Goal: Ask a question

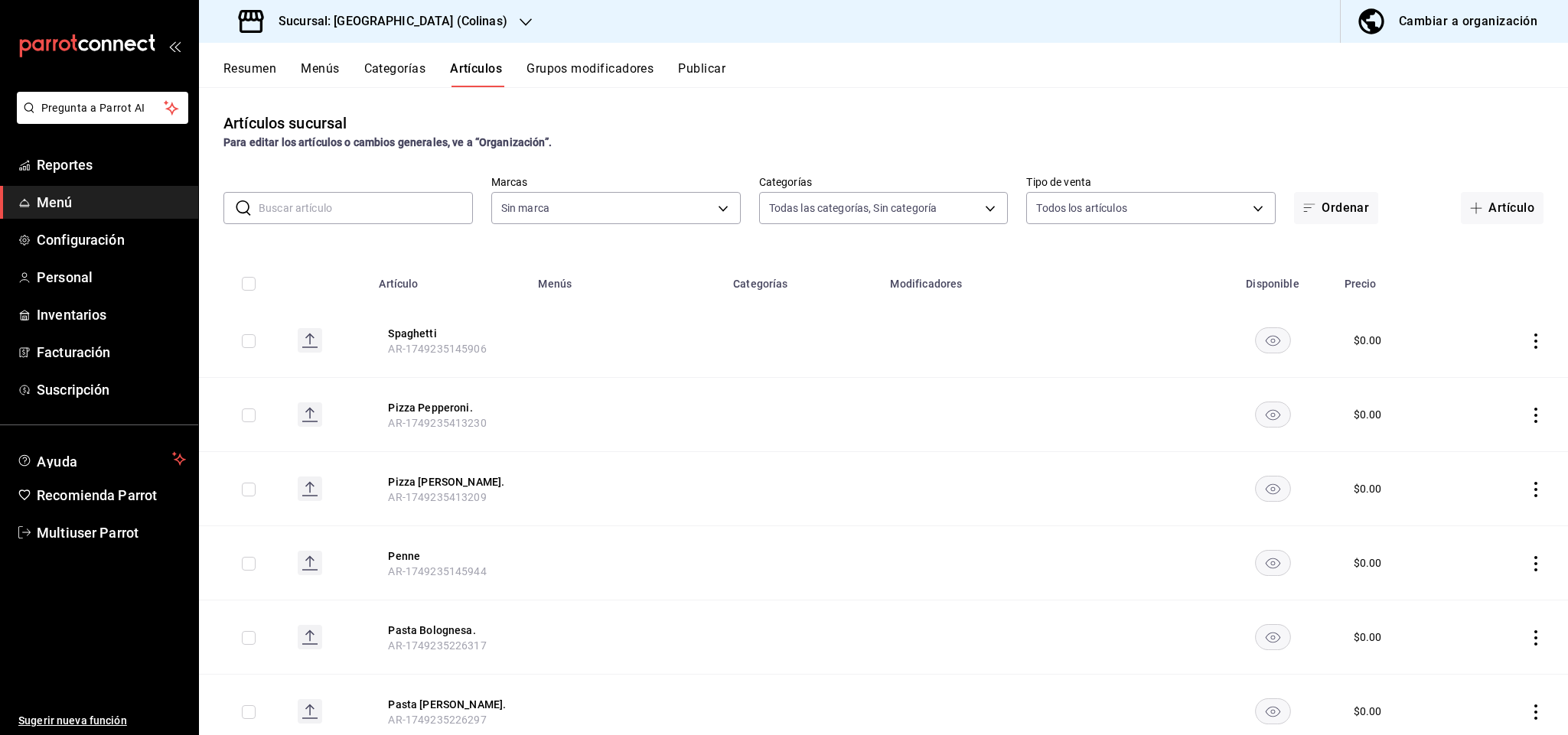
type input "b38d8498-219c-4e1a-8a73-320d25005513,f80921df-07bc-4322-b019-e6d1a50cf622,94951…"
type input "55518be4-27f0-446a-9767-853df01ea212"
click at [374, 24] on h3 "Sucursal: [GEOGRAPHIC_DATA] (Colinas)" at bounding box center [387, 21] width 241 height 18
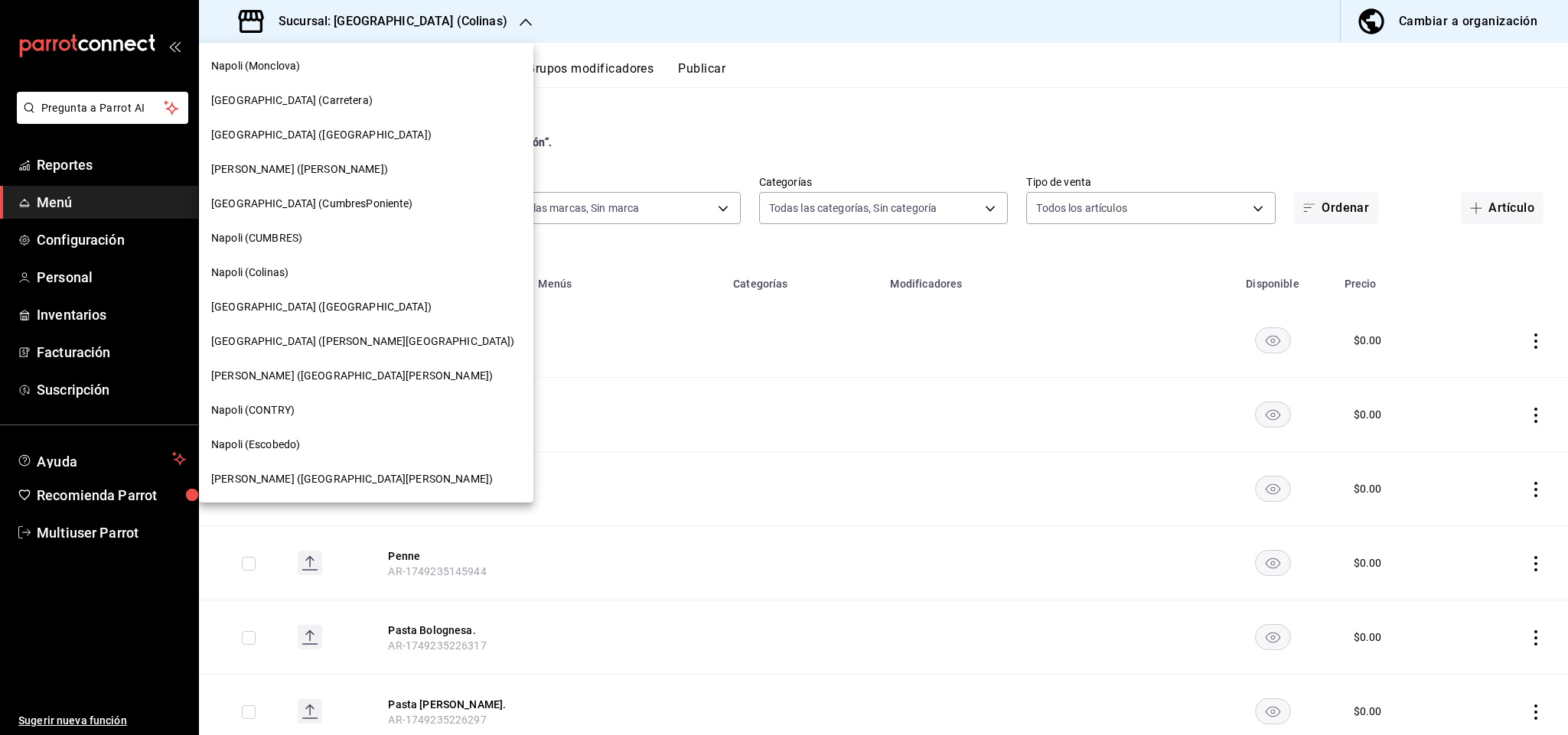
click at [352, 407] on div "Napoli (CONTRY)" at bounding box center [366, 410] width 309 height 16
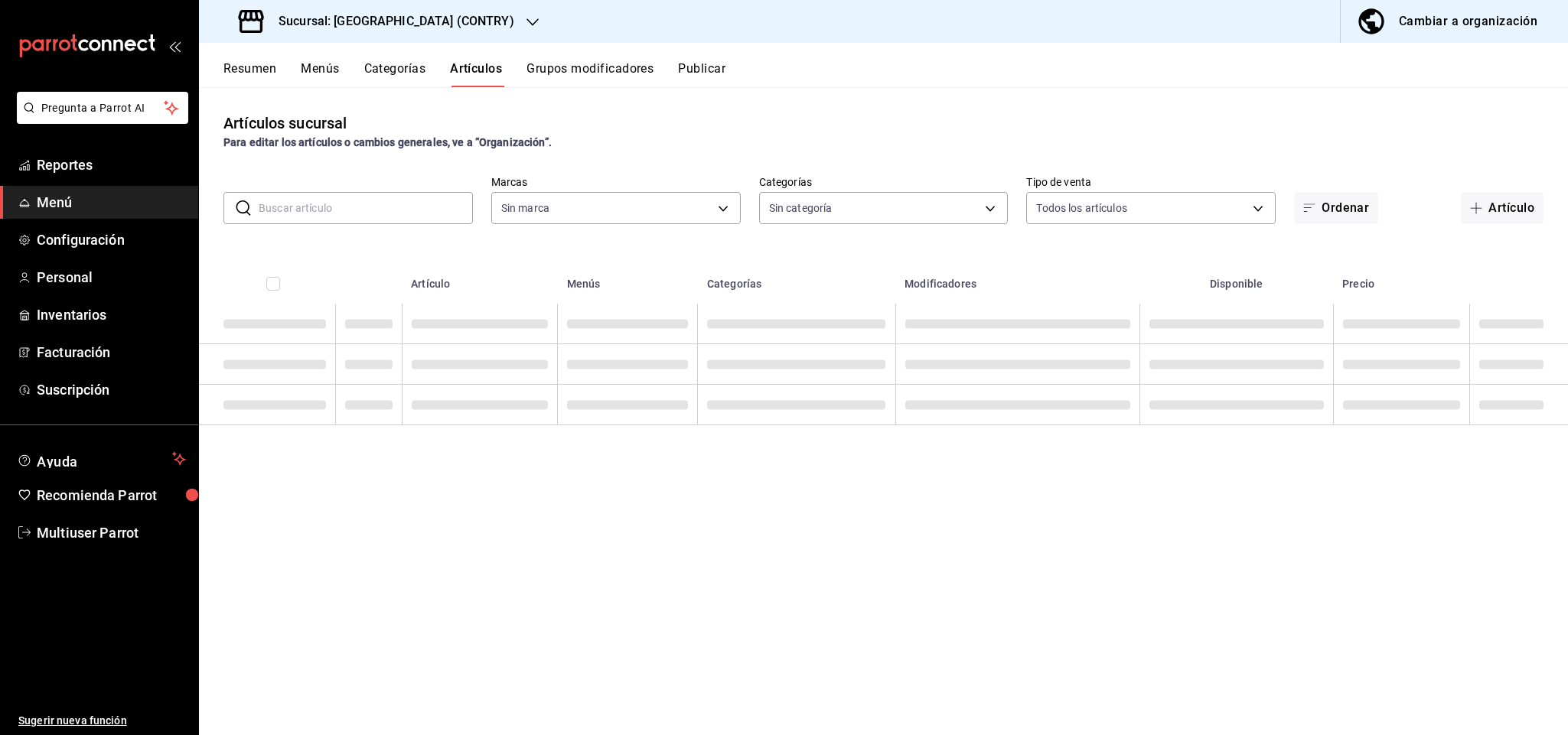
click at [413, 119] on div "Artículos sucursal Para editar los artículos o cambios generales, ve a “Organiz…" at bounding box center [883, 130] width 1369 height 39
type input "1682c0b3-b143-49aa-af54-958f0237bcff"
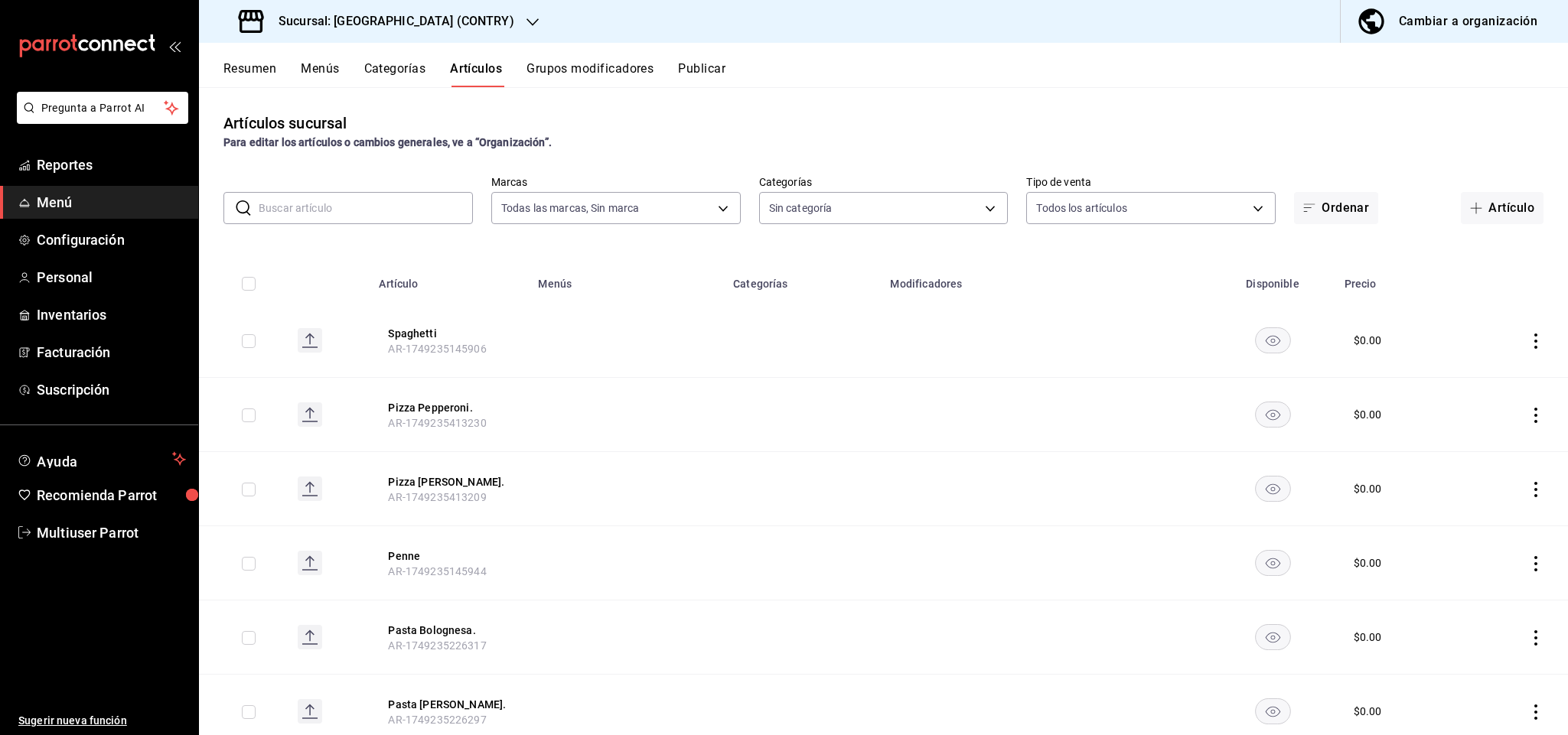
type input "7891291a-8dce-4c3f-9ad7-05008463cdab,85a61d7d-5d2f-4923-9837-84dfb2975e58,f9115…"
click at [382, 141] on strong "Para editar los artículos o cambios generales, ve a “Organización”." at bounding box center [387, 142] width 328 height 12
click at [251, 74] on button "Resumen" at bounding box center [249, 73] width 52 height 26
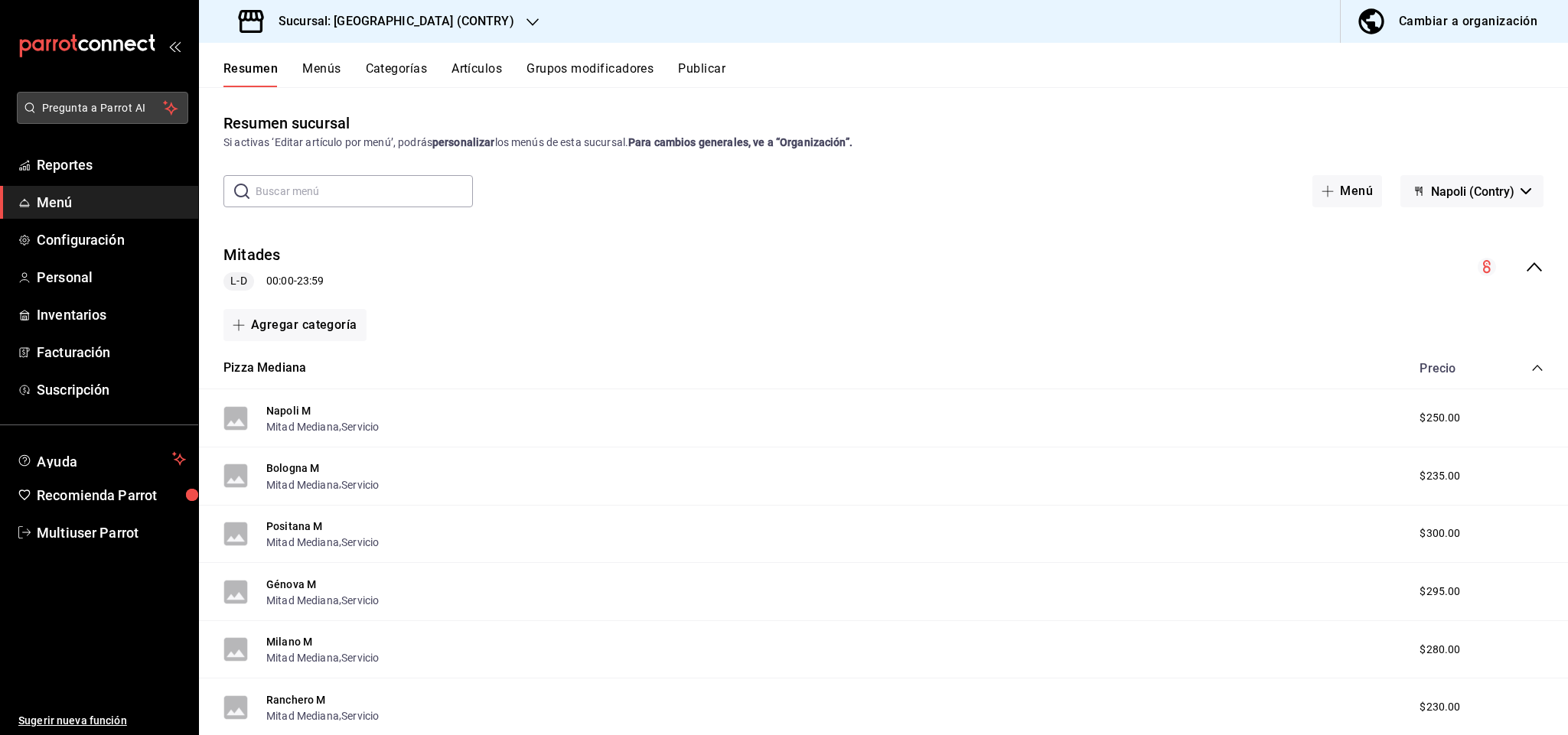
click at [99, 117] on button "Pregunta a Parrot AI" at bounding box center [103, 108] width 171 height 32
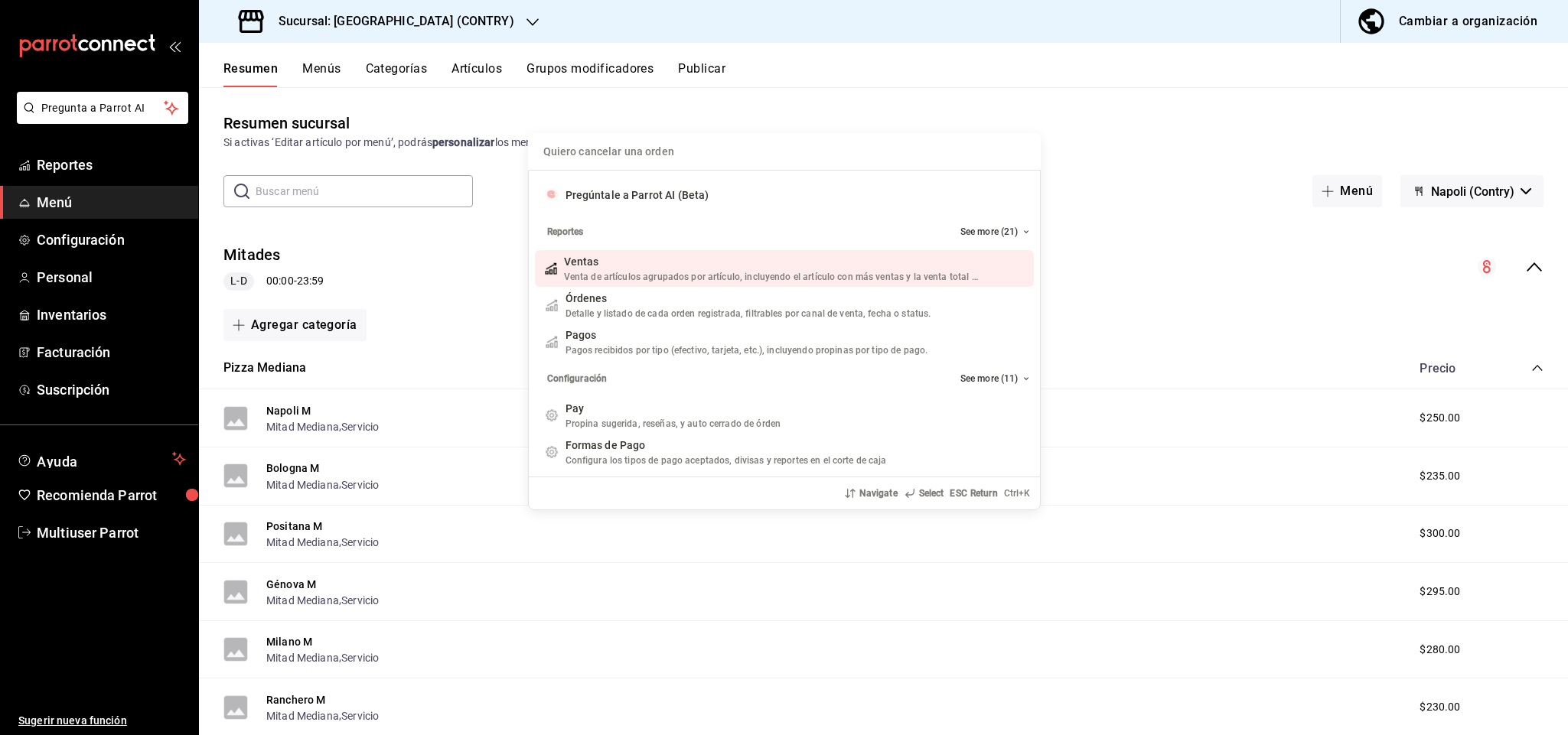
click at [797, 164] on input "Quiero cancelar una orden" at bounding box center [784, 151] width 494 height 37
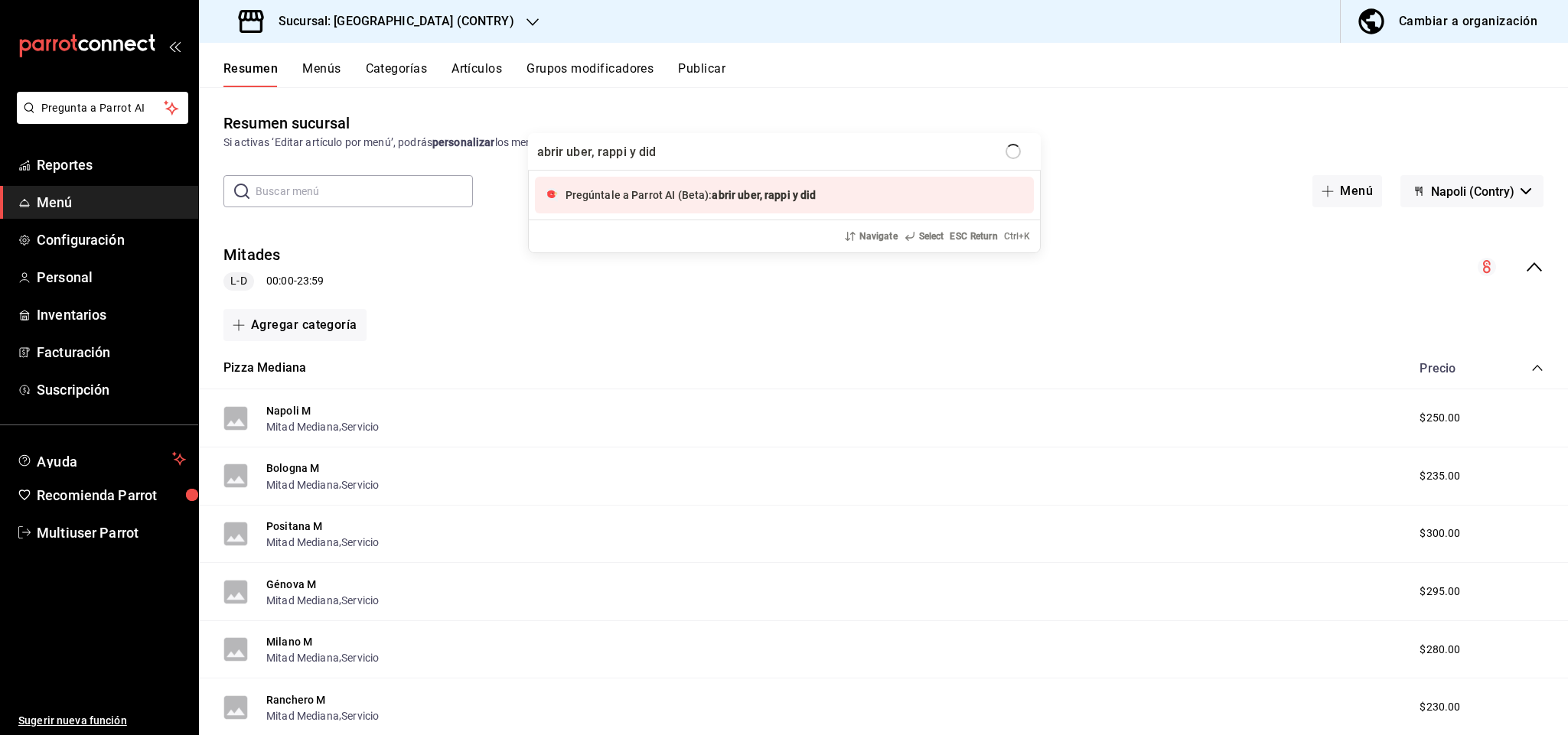
type input "abrir uber, rappi y [PERSON_NAME]"
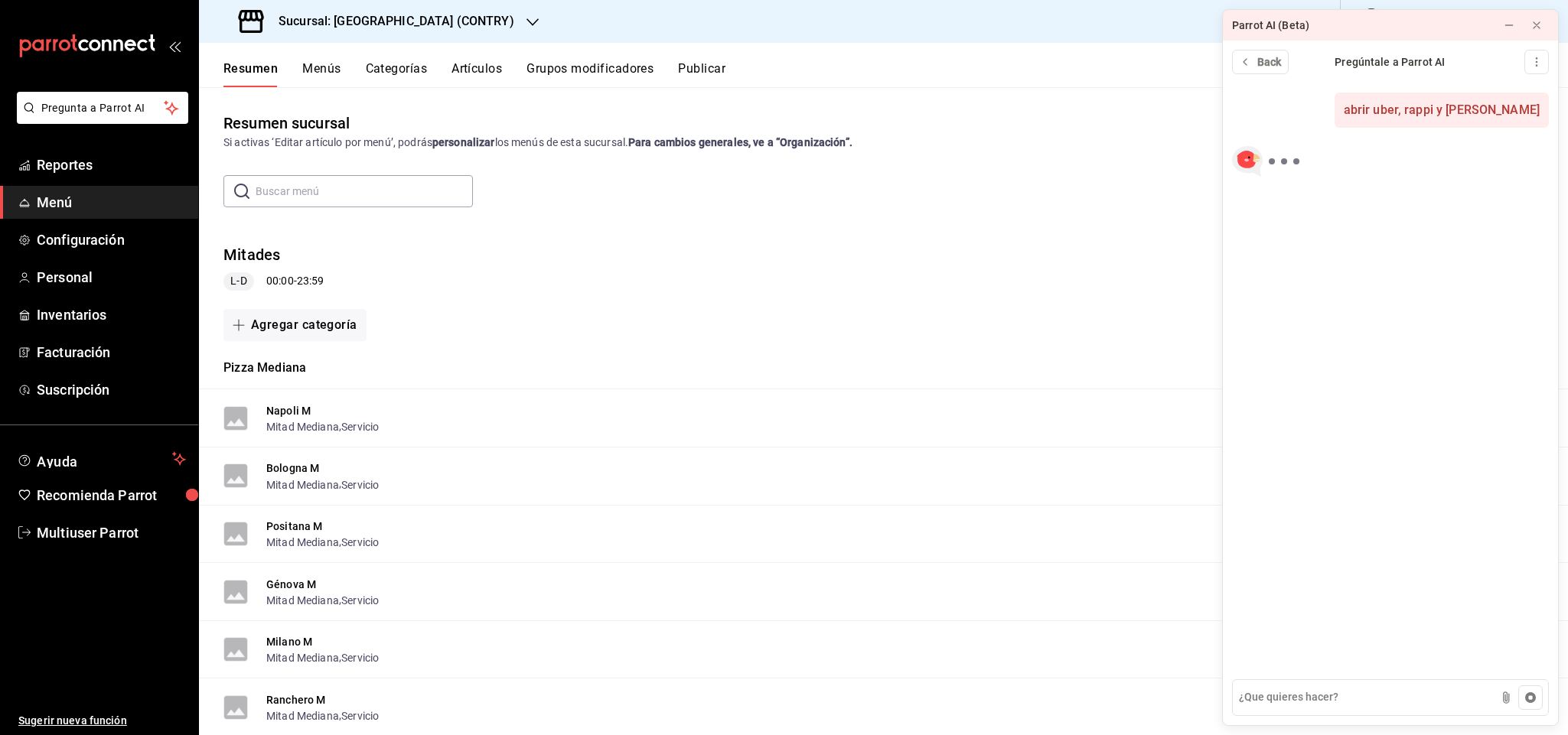
click at [1413, 51] on div "Back Pregúntale a Parrot AI" at bounding box center [1390, 62] width 335 height 43
click at [1410, 55] on div "Pregúntale a Parrot AI" at bounding box center [1389, 62] width 203 height 16
click at [1409, 58] on div "Pregúntale a Parrot AI" at bounding box center [1389, 62] width 203 height 16
click at [1394, 60] on div "Pregúntale a Parrot AI" at bounding box center [1389, 62] width 203 height 16
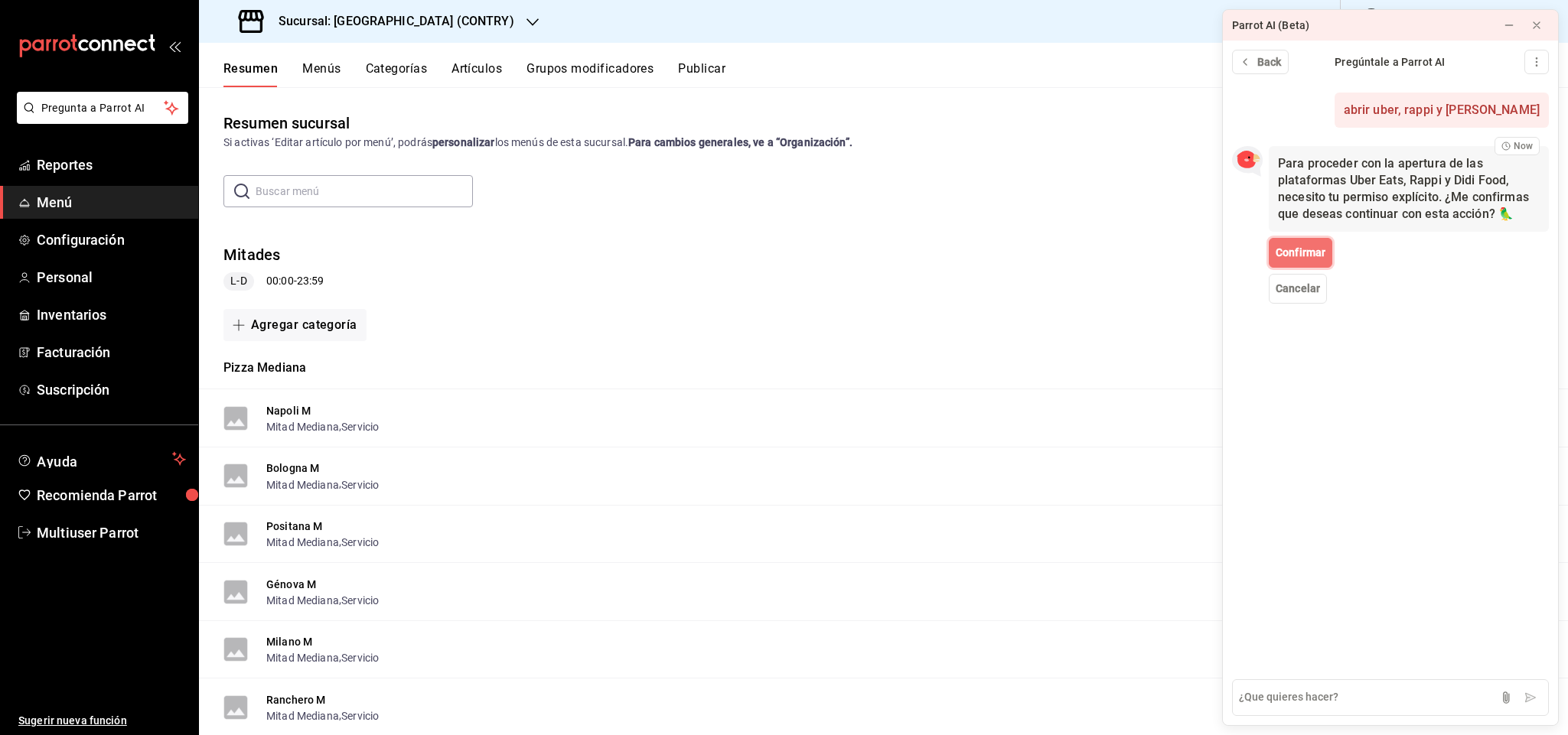
click at [1309, 250] on span "Confirmar" at bounding box center [1300, 252] width 50 height 16
click at [1062, 76] on div "Resumen Menús Categorías Artículos Grupos modificadores Publicar" at bounding box center [896, 73] width 1344 height 26
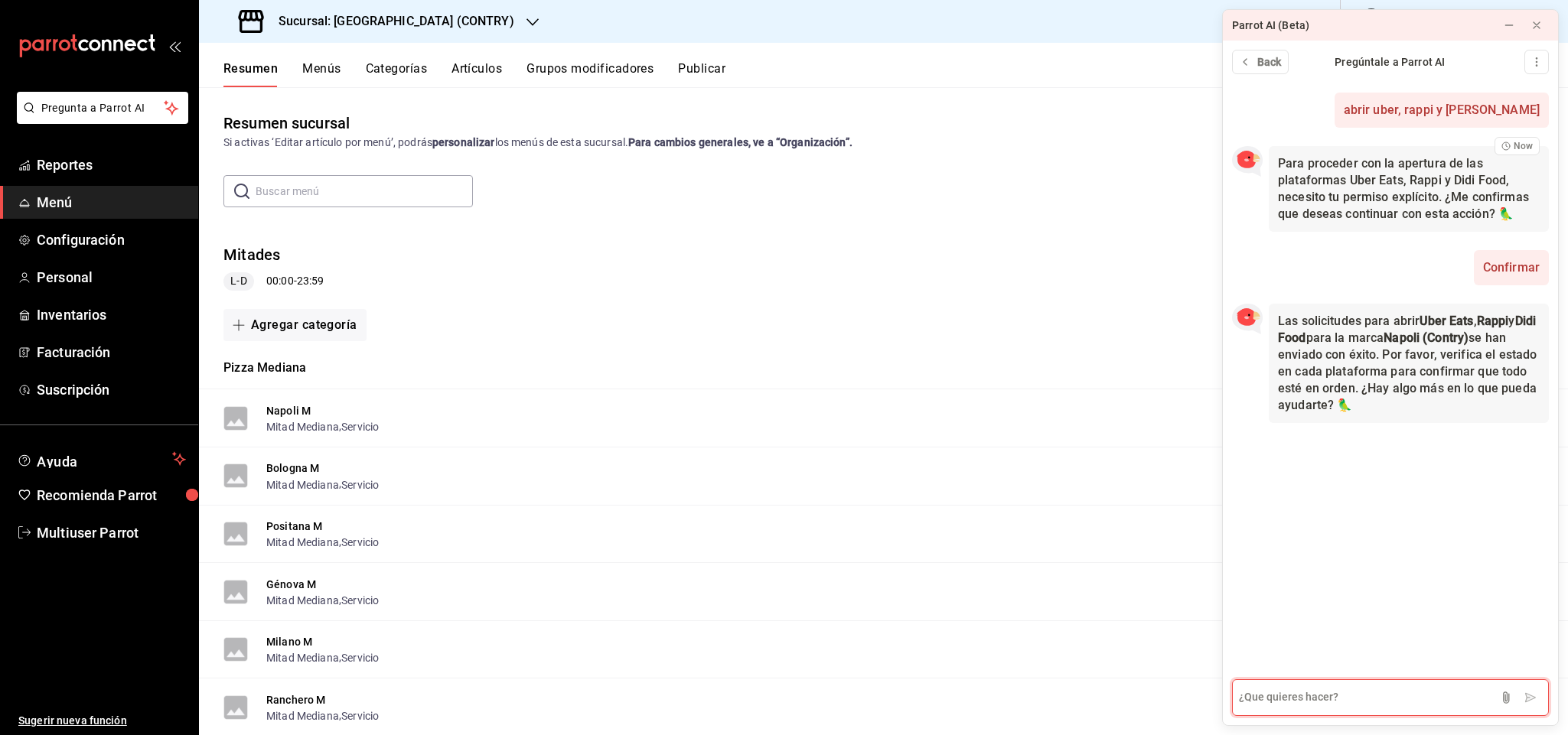
click at [1350, 692] on textarea at bounding box center [1390, 698] width 317 height 37
